Goal: Information Seeking & Learning: Learn about a topic

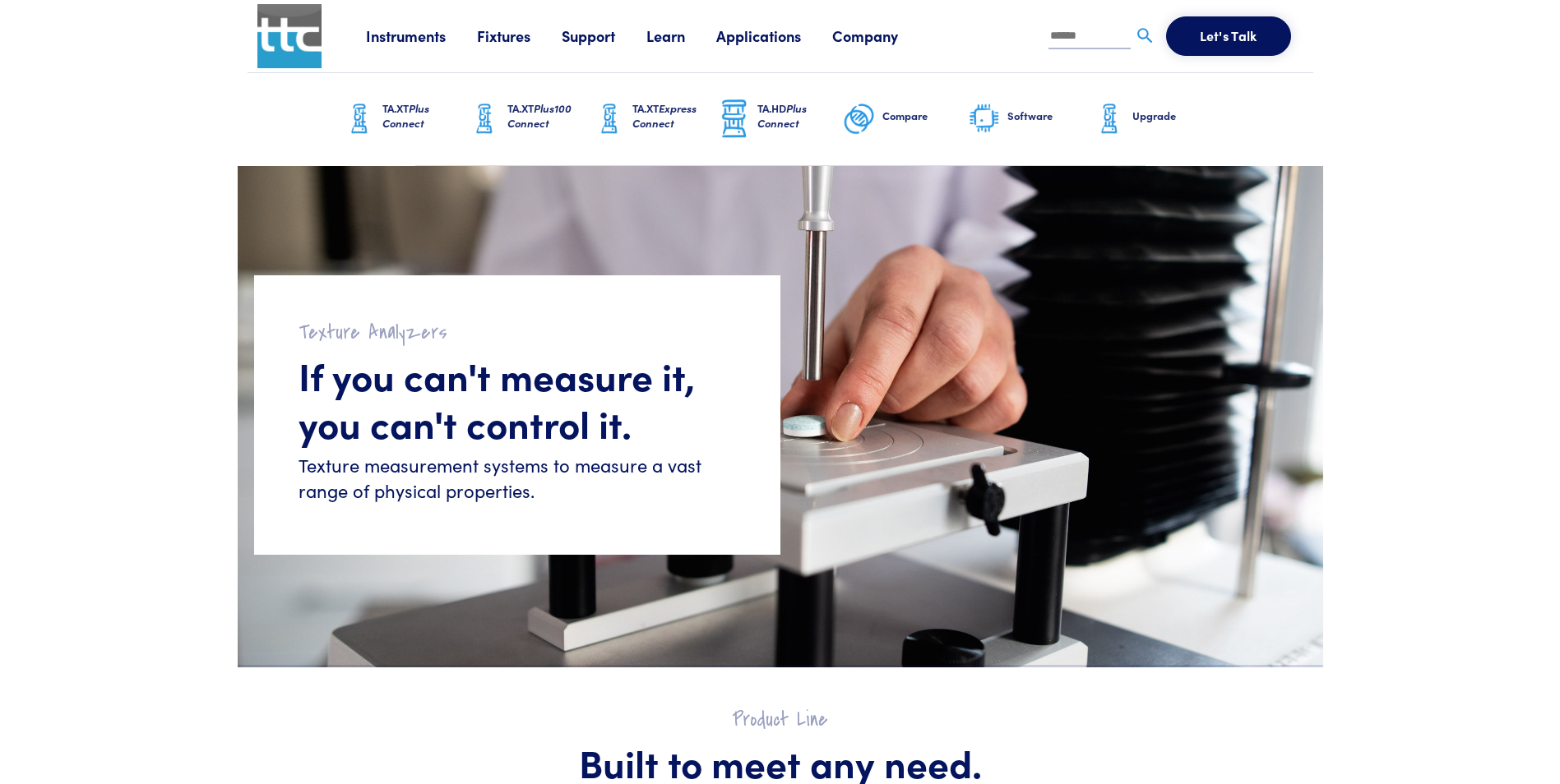
click at [760, 30] on link "Applications" at bounding box center [774, 35] width 116 height 20
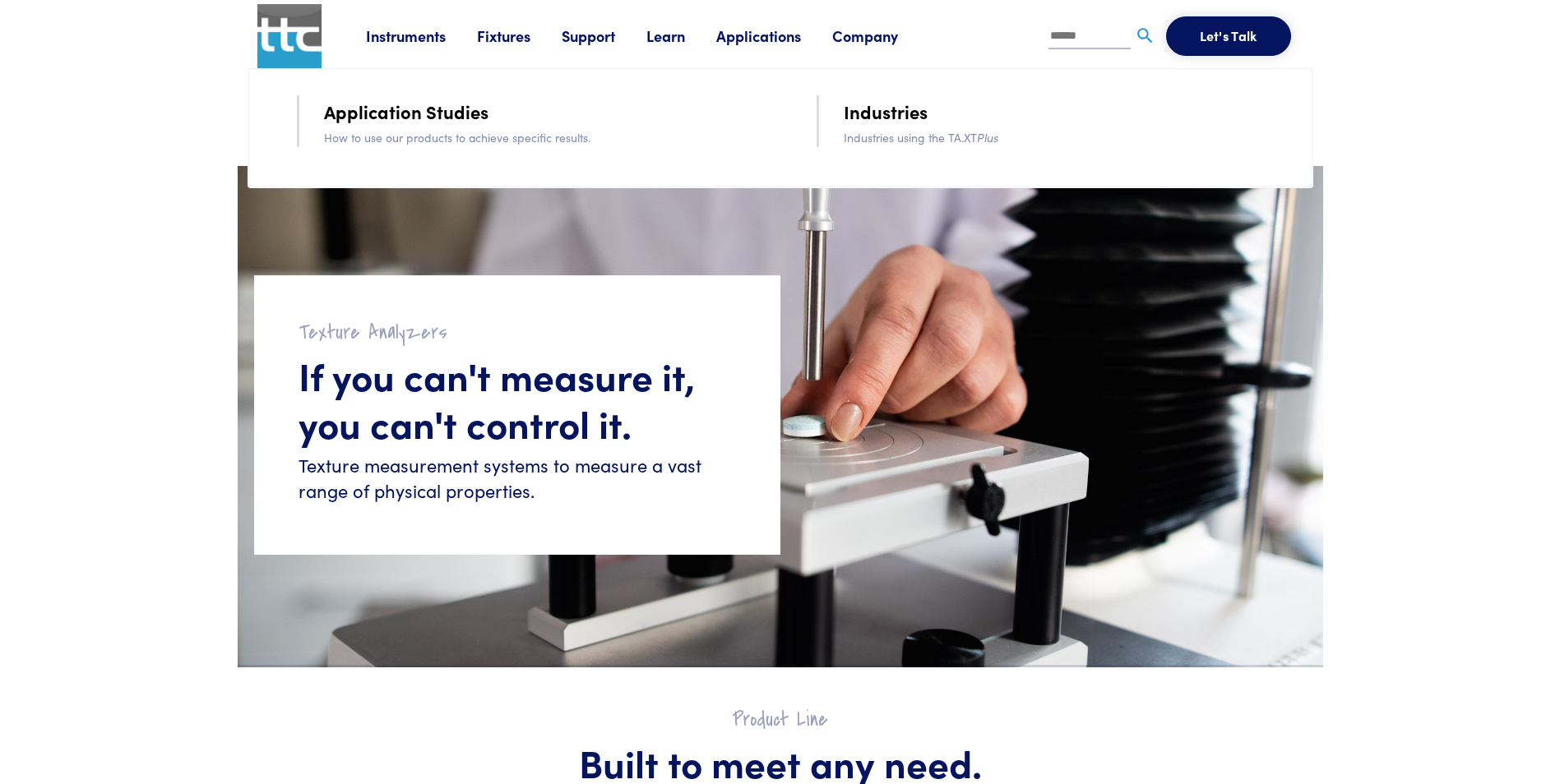
click at [869, 112] on link "Industries" at bounding box center [885, 111] width 84 height 28
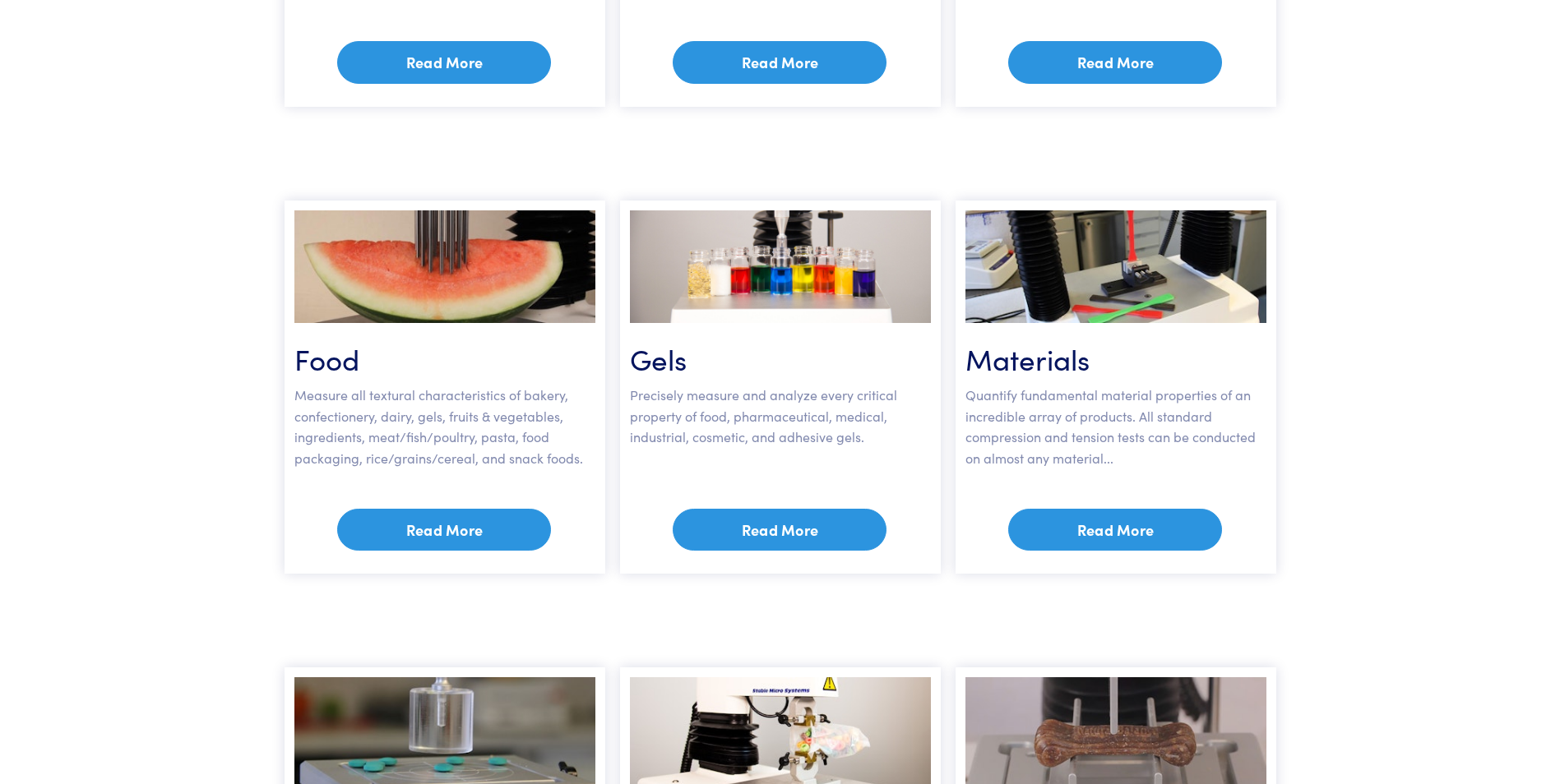
scroll to position [657, 0]
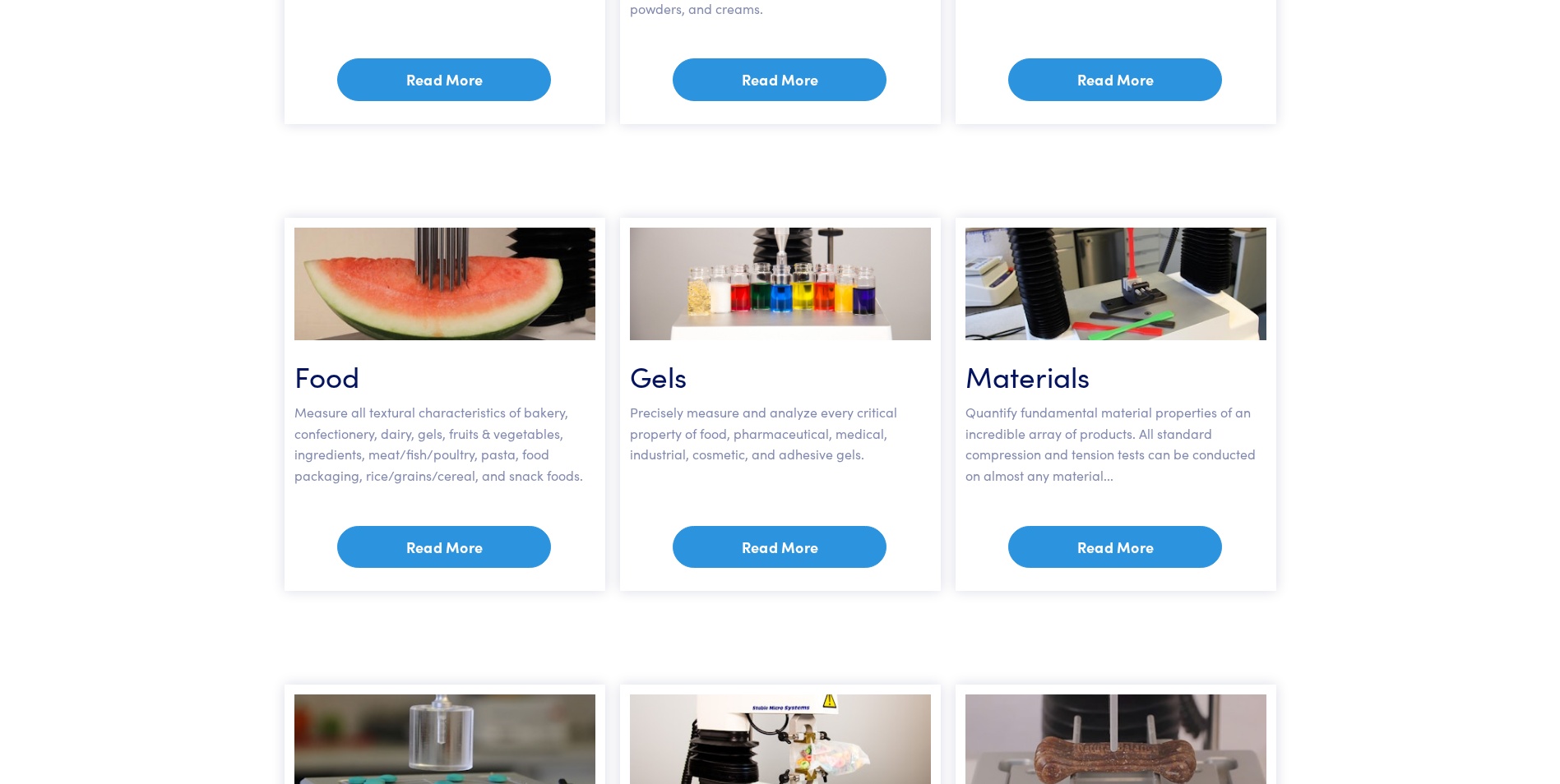
click at [1104, 546] on link "Read More" at bounding box center [1114, 547] width 214 height 43
click at [1101, 542] on link "Read More" at bounding box center [1114, 547] width 214 height 43
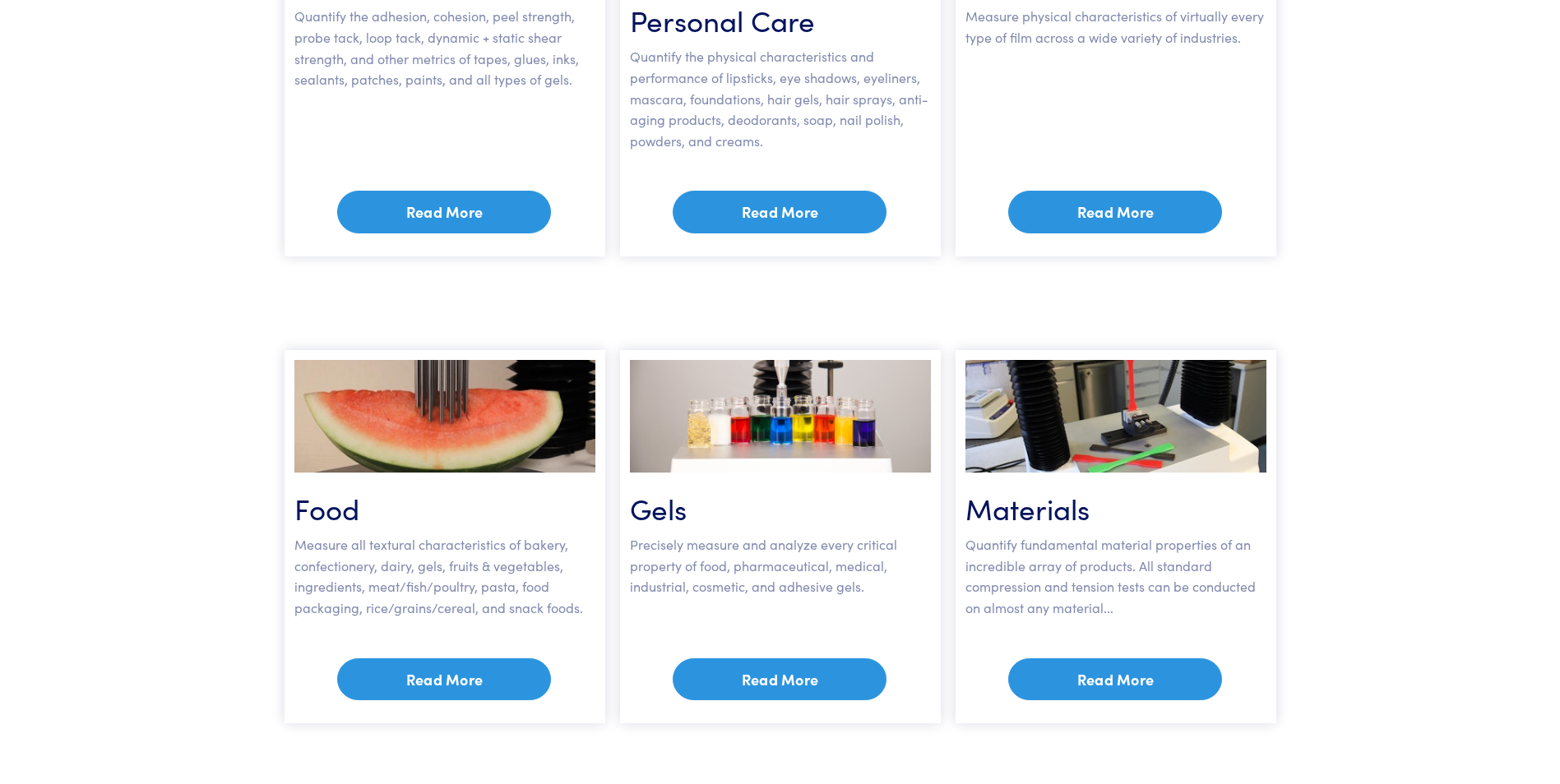
scroll to position [655, 0]
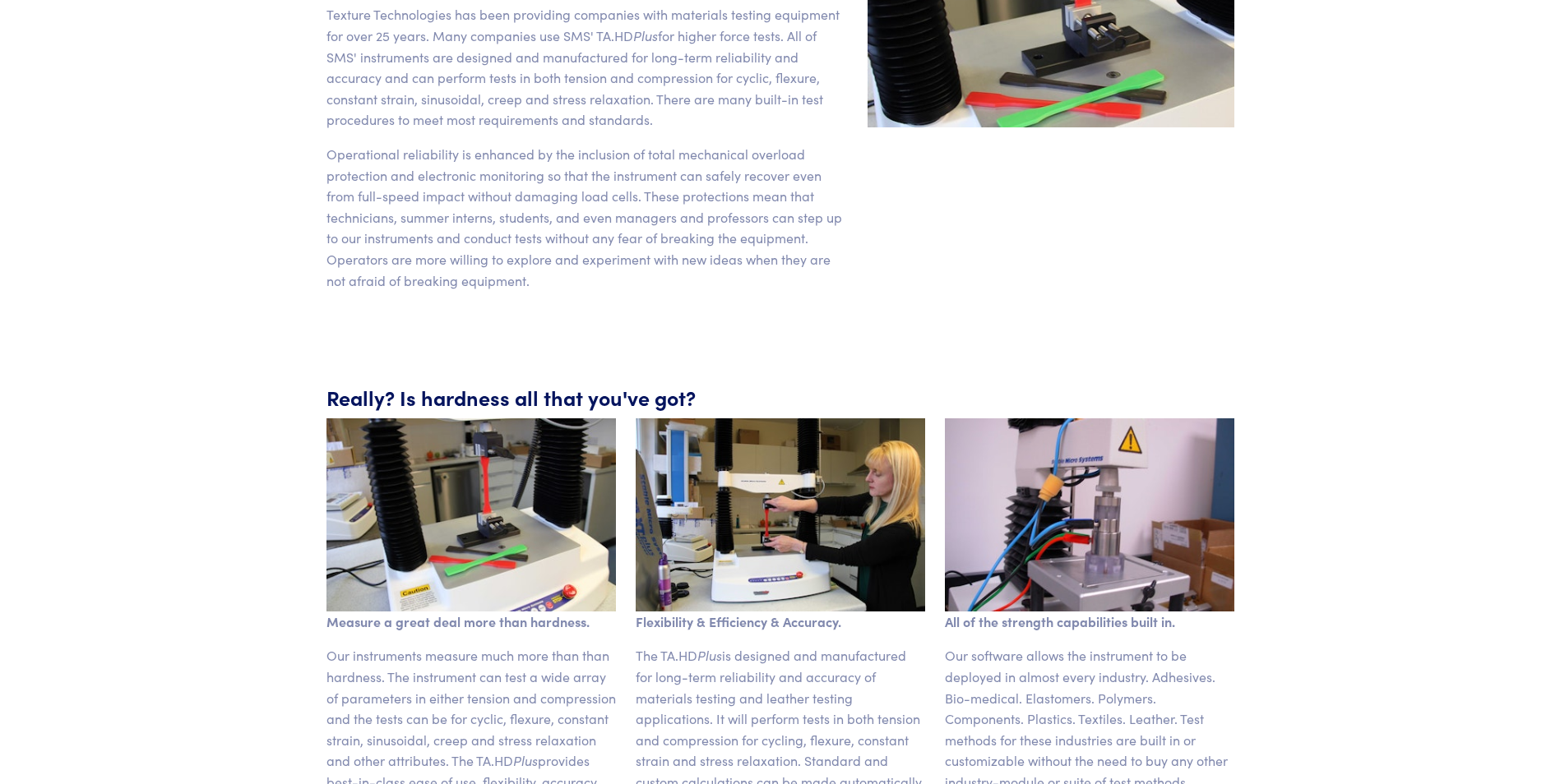
scroll to position [740, 0]
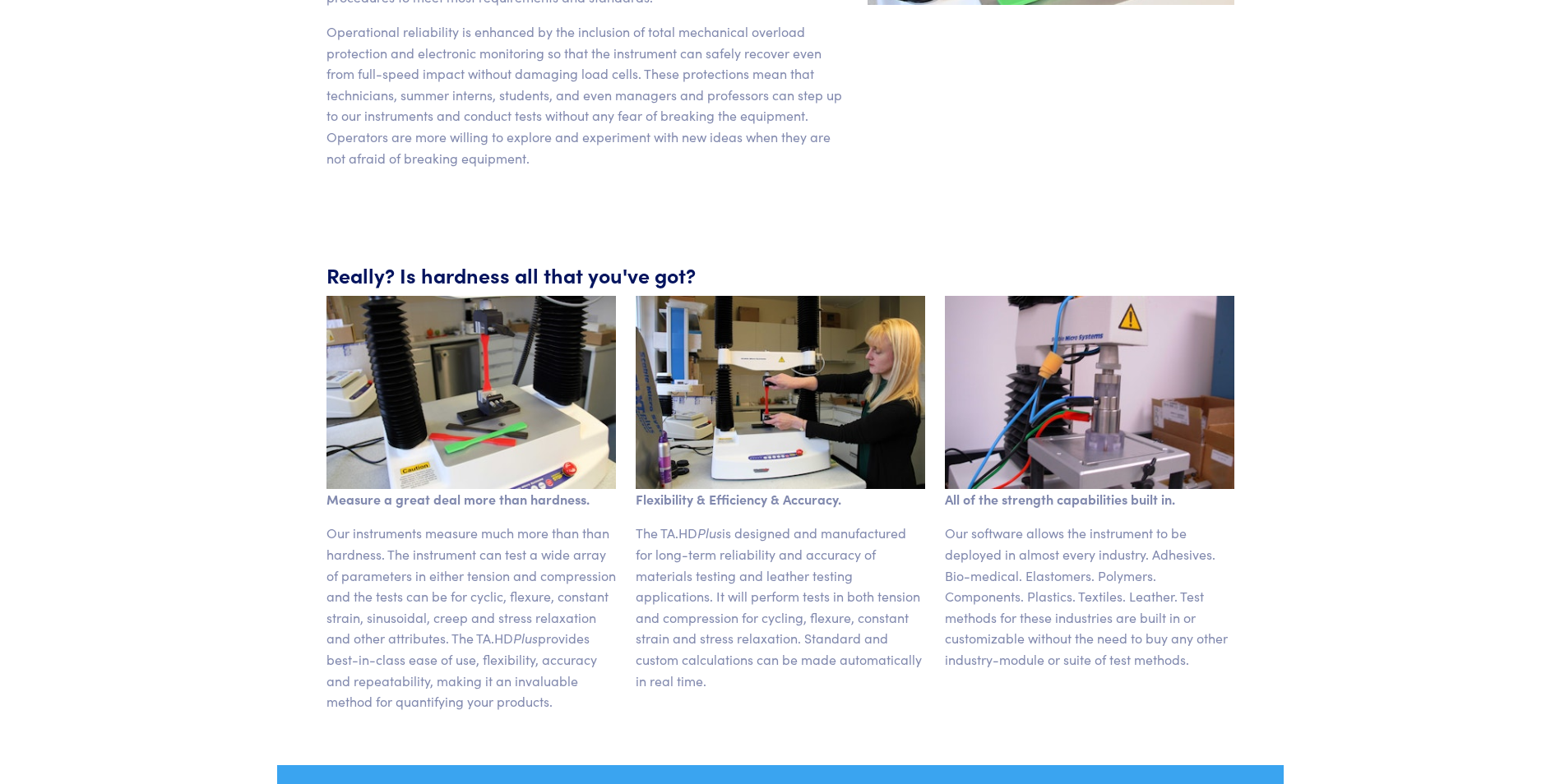
click at [875, 415] on img at bounding box center [780, 392] width 290 height 193
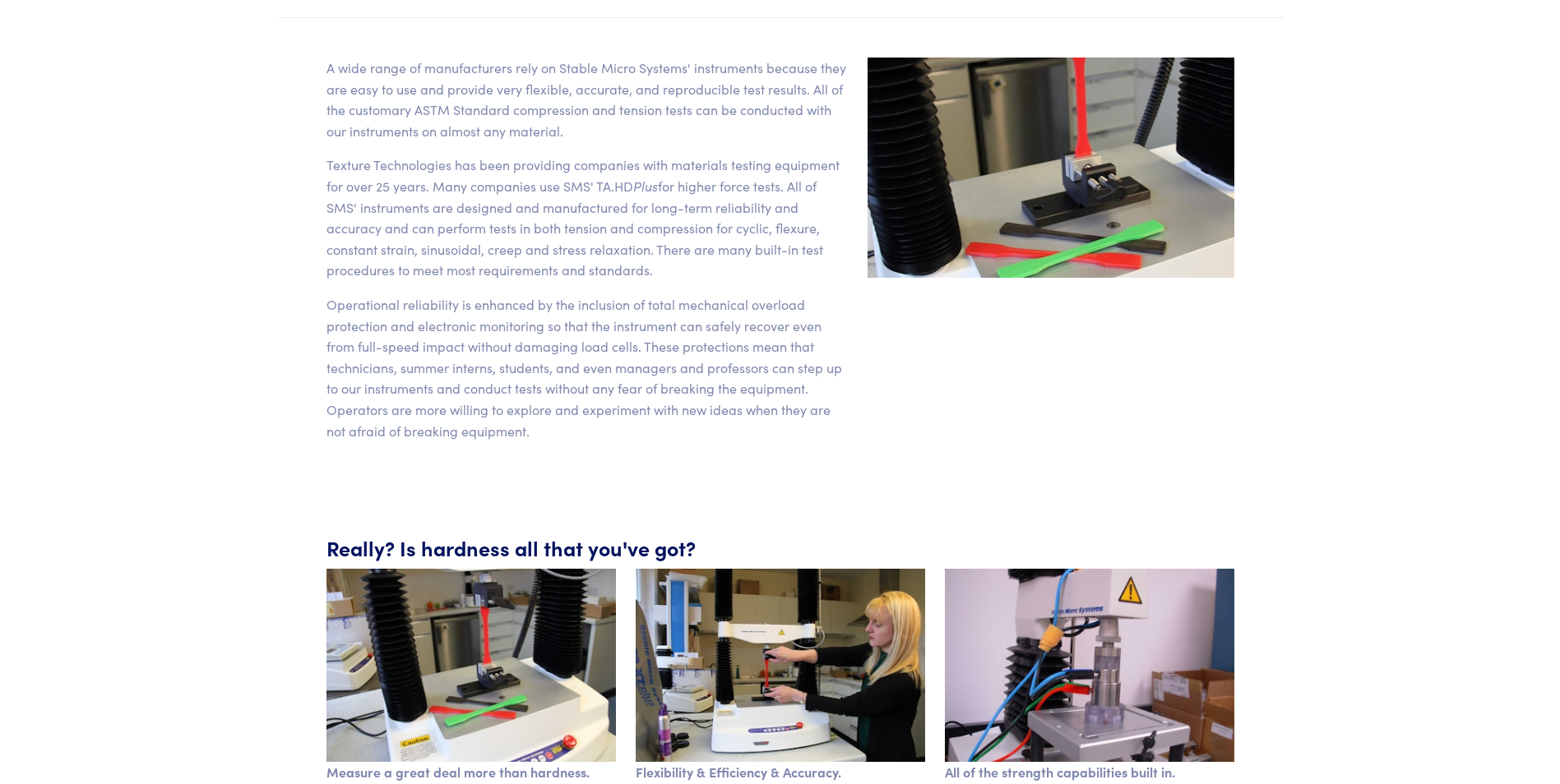
scroll to position [0, 0]
